Goal: Information Seeking & Learning: Find specific fact

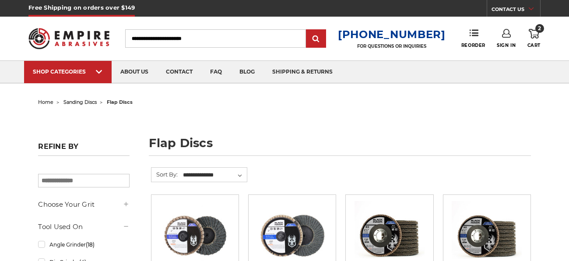
click at [262, 38] on input "Search" at bounding box center [215, 38] width 181 height 18
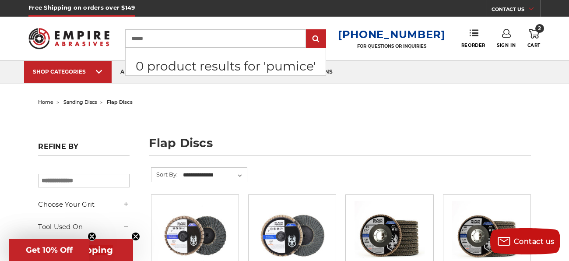
type input "******"
click at [307, 30] on input "submit" at bounding box center [315, 38] width 17 height 17
